Goal: Information Seeking & Learning: Learn about a topic

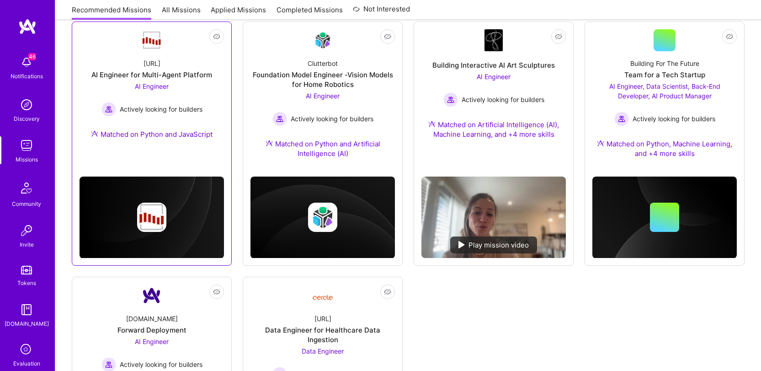
scroll to position [549, 0]
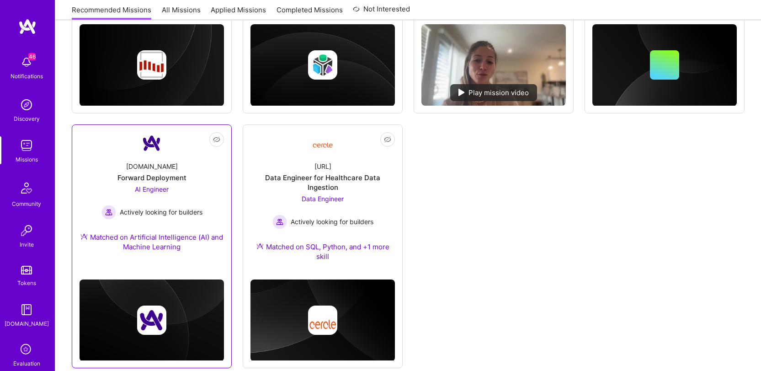
click at [115, 159] on div "[DOMAIN_NAME] Forward Deployment AI Engineer Actively looking for builders Matc…" at bounding box center [152, 208] width 144 height 108
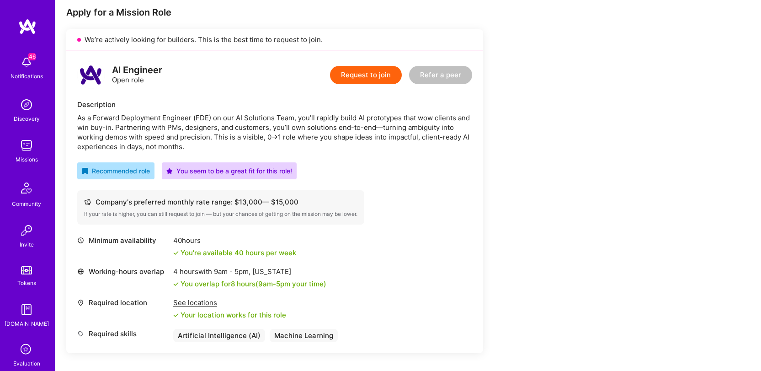
scroll to position [183, 0]
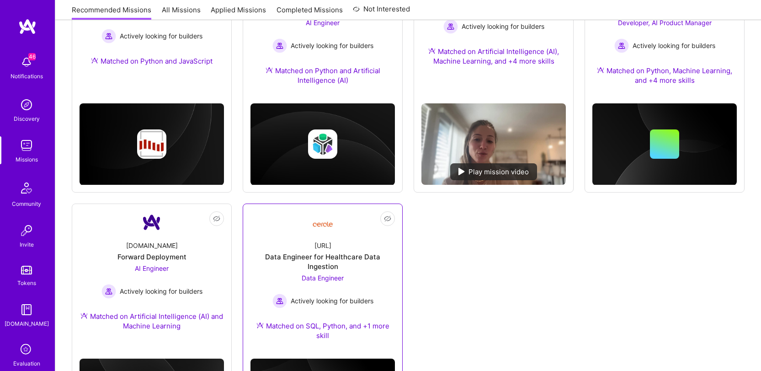
scroll to position [471, 0]
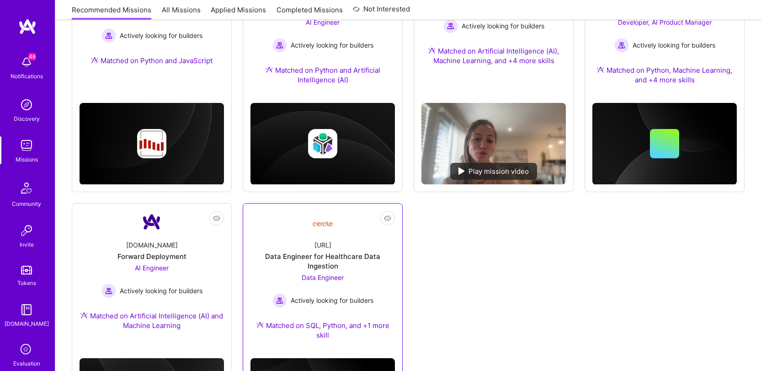
click at [319, 240] on div "[URL]" at bounding box center [322, 245] width 17 height 10
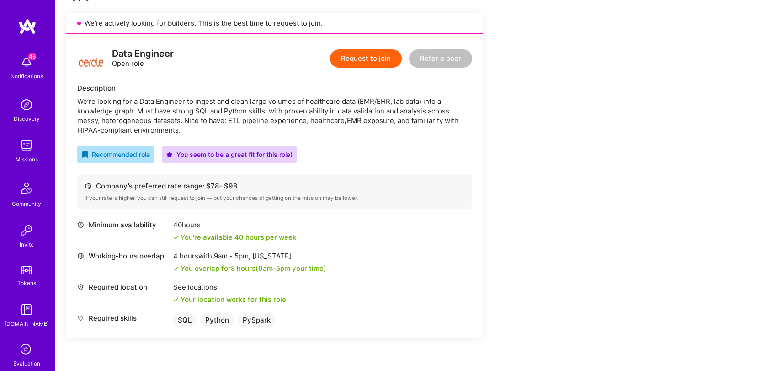
scroll to position [197, 0]
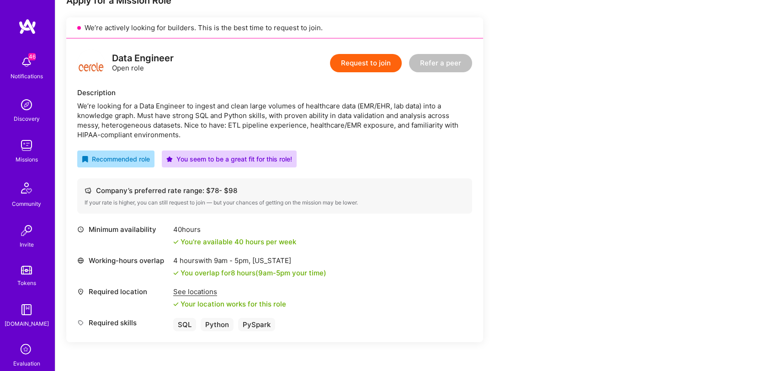
click at [282, 122] on div "We’re looking for a Data Engineer to ingest and clean large volumes of healthca…" at bounding box center [274, 120] width 395 height 38
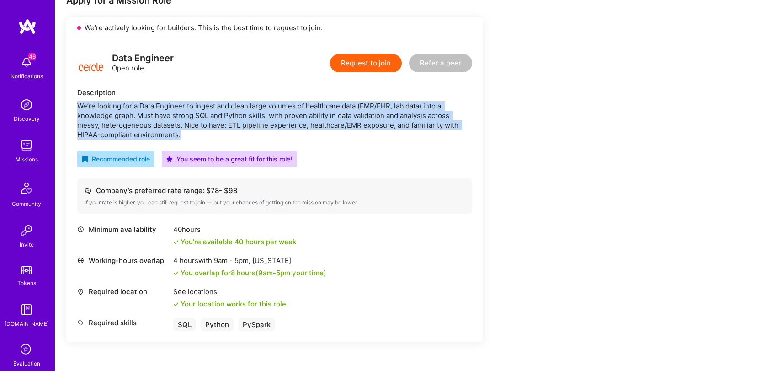
click at [282, 122] on div "We’re looking for a Data Engineer to ingest and clean large volumes of healthca…" at bounding box center [274, 120] width 395 height 38
click at [362, 124] on div "We’re looking for a Data Engineer to ingest and clean large volumes of healthca…" at bounding box center [274, 120] width 395 height 38
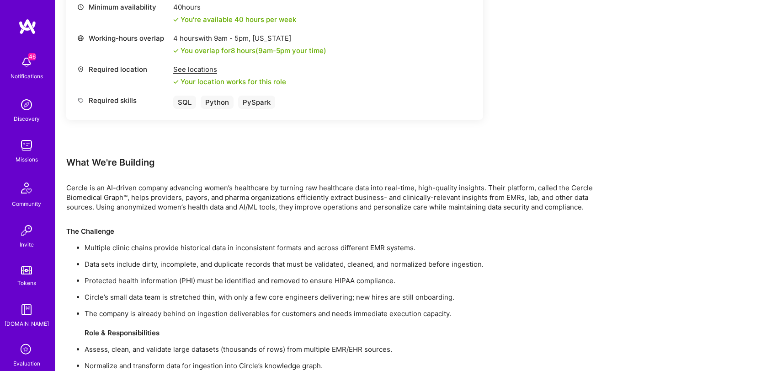
scroll to position [0, 0]
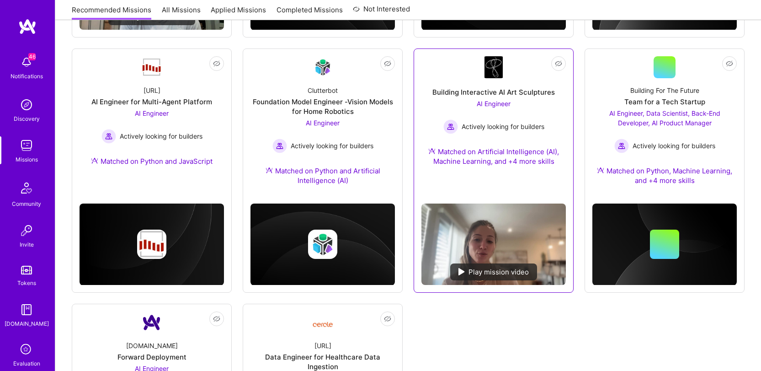
scroll to position [235, 0]
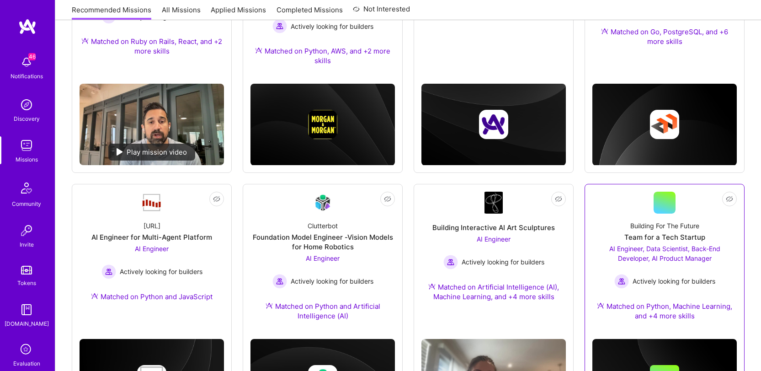
click at [664, 221] on div "Building For The Future" at bounding box center [664, 226] width 69 height 10
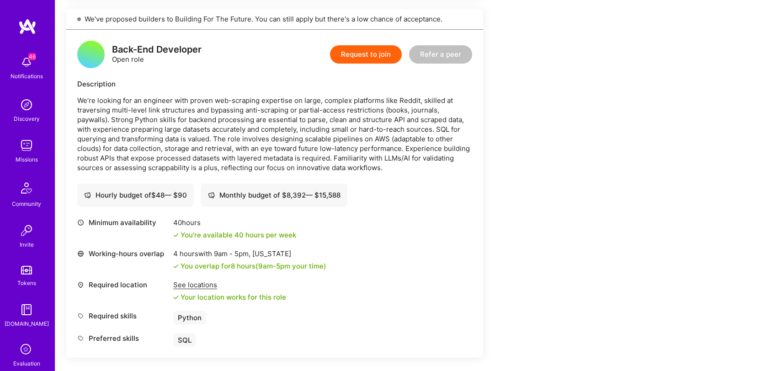
scroll to position [1180, 0]
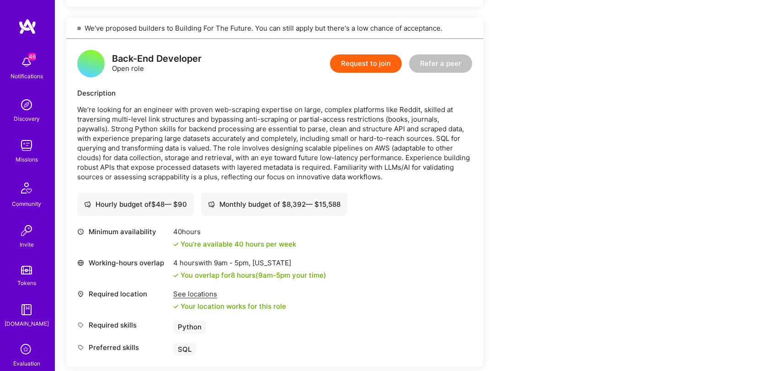
click at [266, 153] on p "We’re looking for an engineer with proven web-scraping expertise on large, comp…" at bounding box center [274, 143] width 395 height 77
click at [214, 147] on p "We’re looking for an engineer with proven web-scraping expertise on large, comp…" at bounding box center [274, 143] width 395 height 77
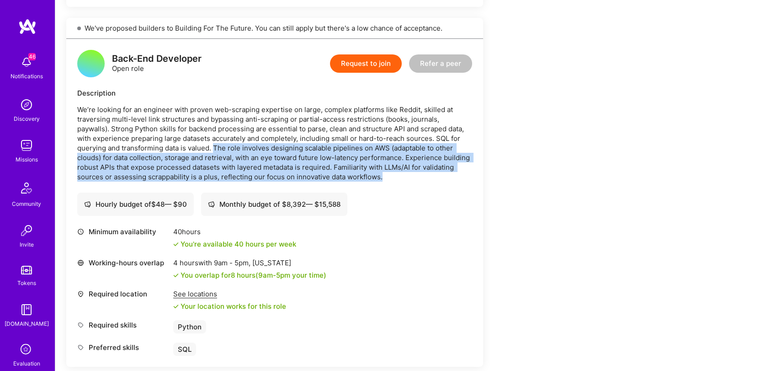
drag, startPoint x: 214, startPoint y: 147, endPoint x: 388, endPoint y: 175, distance: 175.9
click at [388, 175] on p "We’re looking for an engineer with proven web-scraping expertise on large, comp…" at bounding box center [274, 143] width 395 height 77
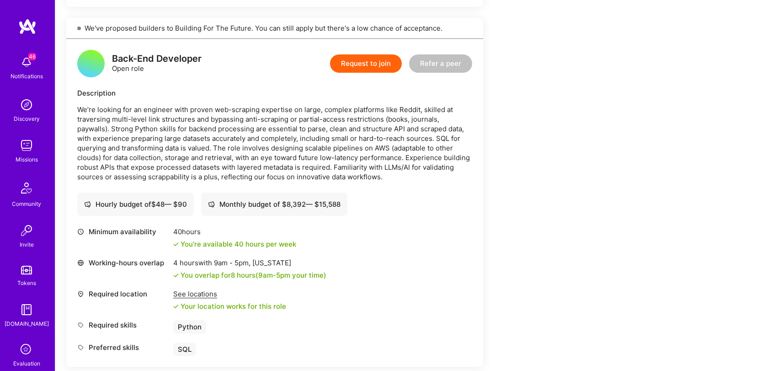
click at [294, 108] on p "We’re looking for an engineer with proven web-scraping expertise on large, comp…" at bounding box center [274, 143] width 395 height 77
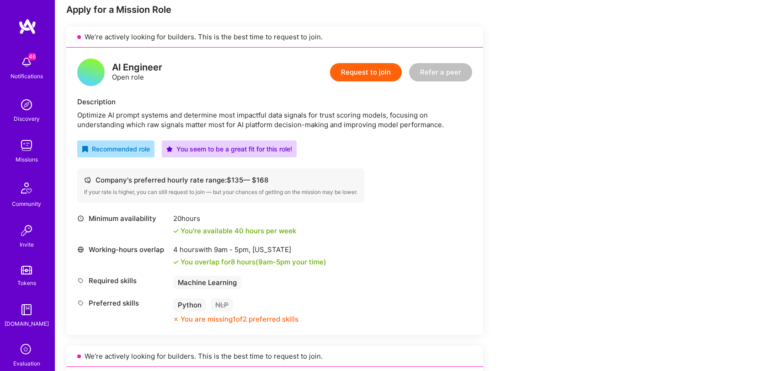
scroll to position [187, 0]
click at [208, 59] on div "AI Engineer Open role Request to join Refer a peer Description Optimize AI prom…" at bounding box center [274, 191] width 417 height 287
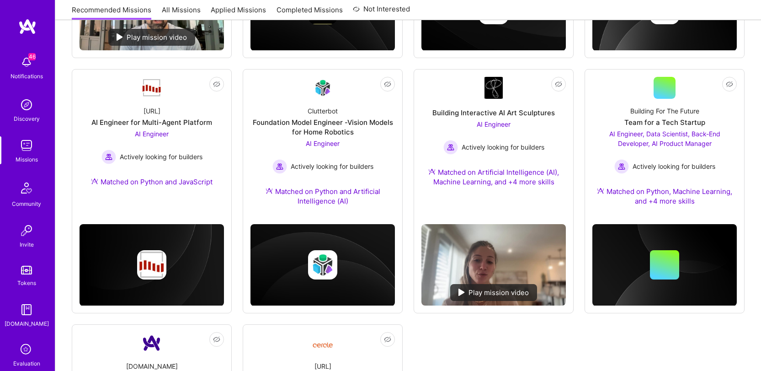
scroll to position [332, 0]
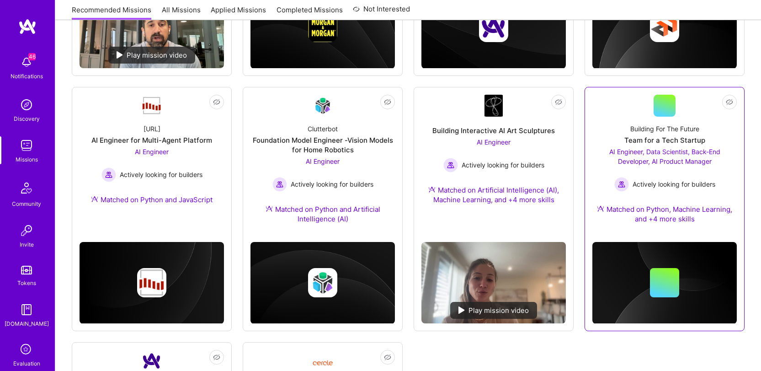
click at [682, 147] on div "AI Engineer, Data Scientist, Back-End Developer, AI Product Manager Actively lo…" at bounding box center [664, 169] width 144 height 45
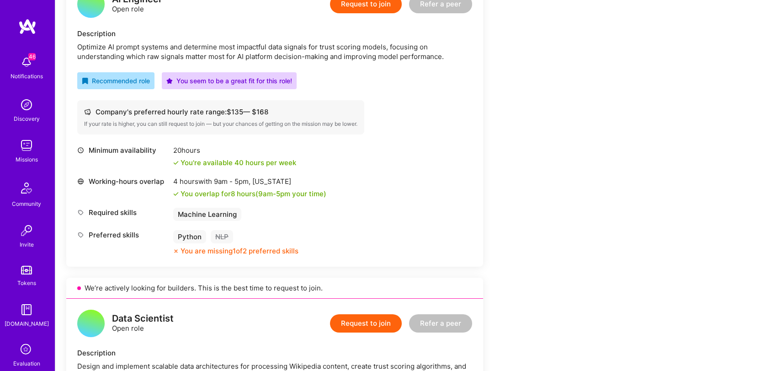
scroll to position [271, 0]
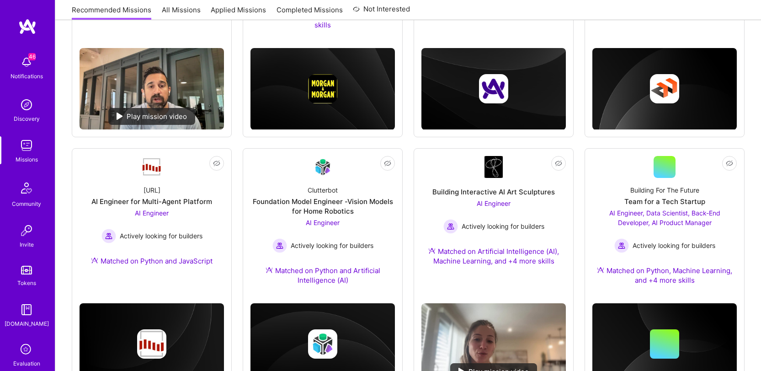
scroll to position [332, 0]
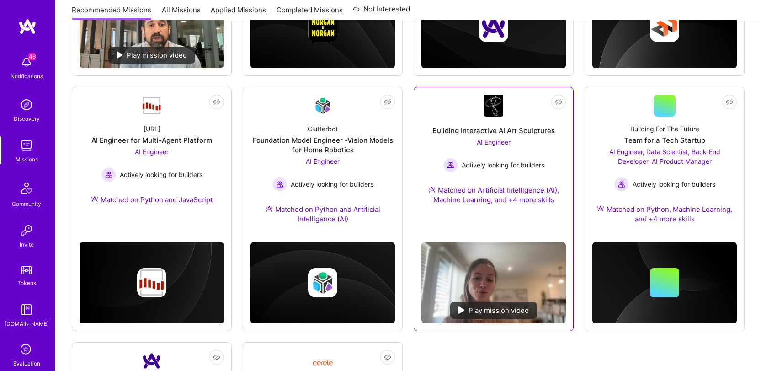
click at [489, 138] on span "AI Engineer" at bounding box center [494, 142] width 34 height 8
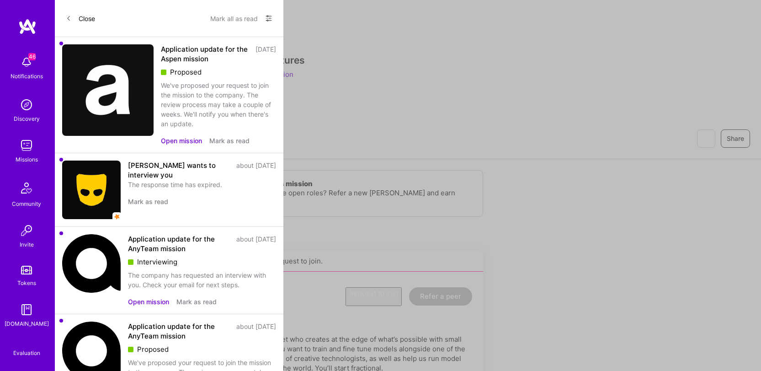
scroll to position [332, 0]
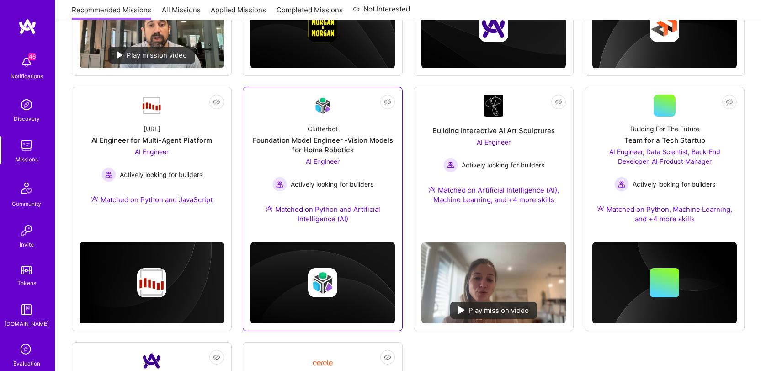
click at [329, 101] on img at bounding box center [323, 105] width 22 height 21
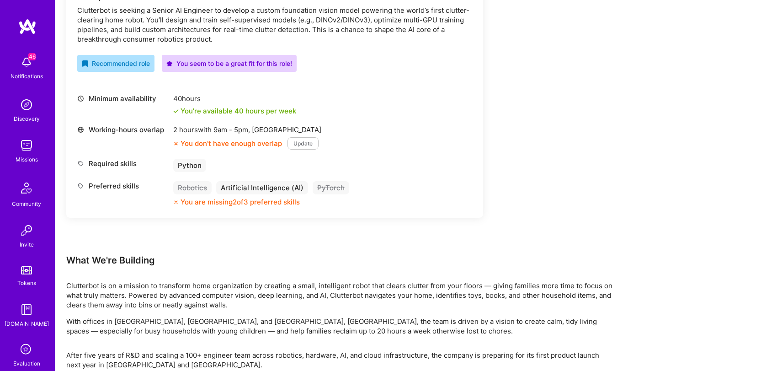
scroll to position [169, 0]
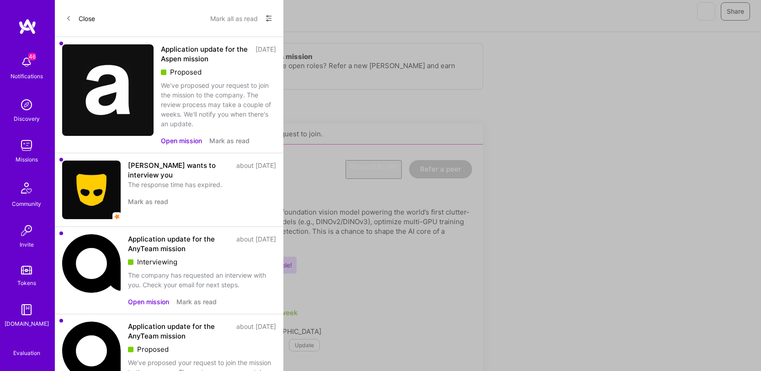
scroll to position [332, 0]
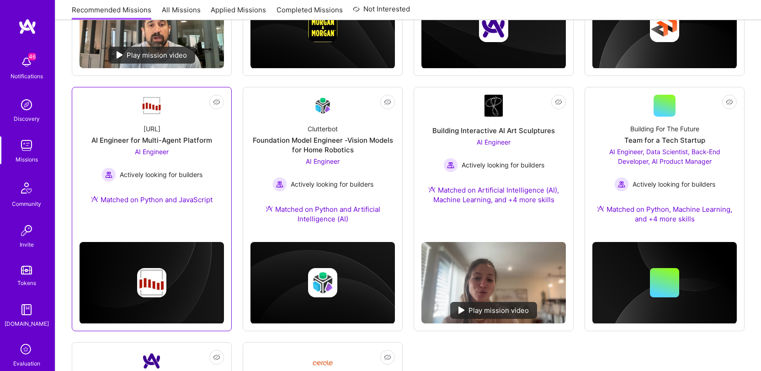
click at [160, 117] on div "[URL] AI Engineer for Multi-Agent Platform AI Engineer Actively looking for bui…" at bounding box center [152, 166] width 144 height 99
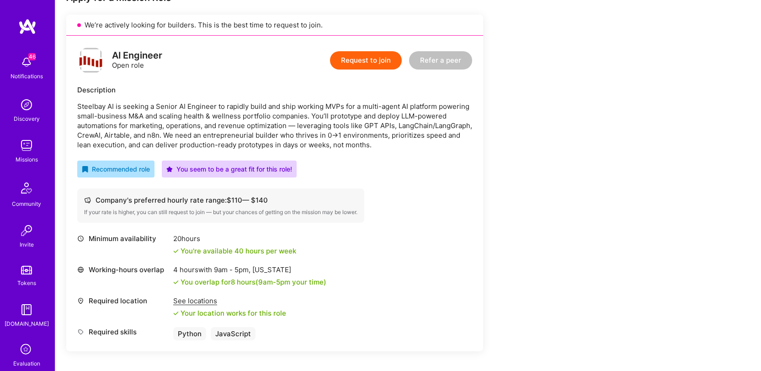
scroll to position [199, 0]
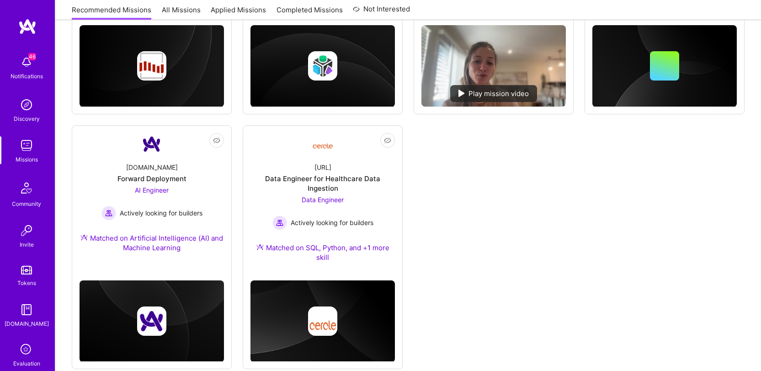
scroll to position [548, 0]
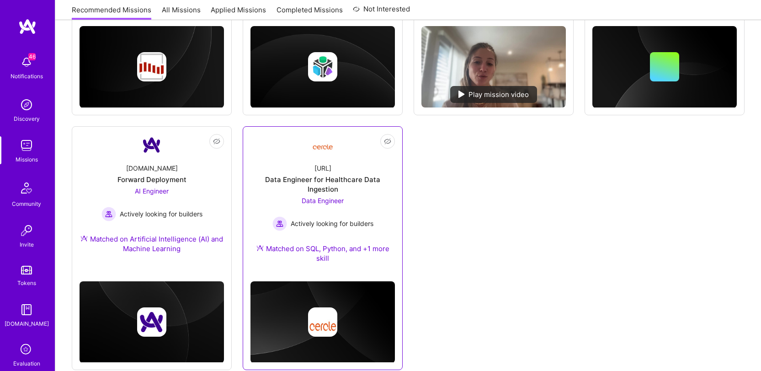
click at [351, 196] on div "Data Engineer Actively looking for builders" at bounding box center [322, 213] width 101 height 35
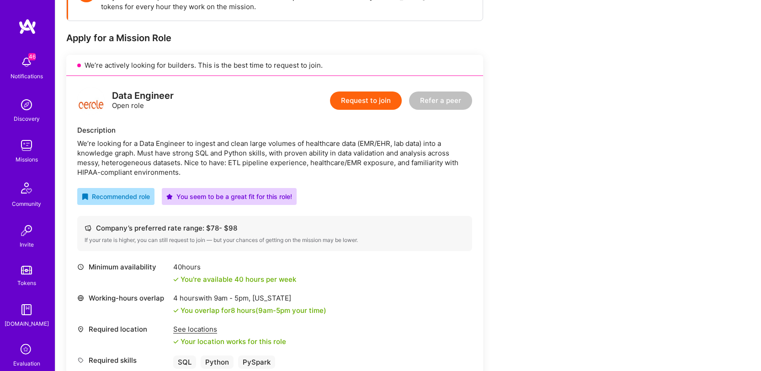
scroll to position [180, 0]
